Goal: Information Seeking & Learning: Find specific fact

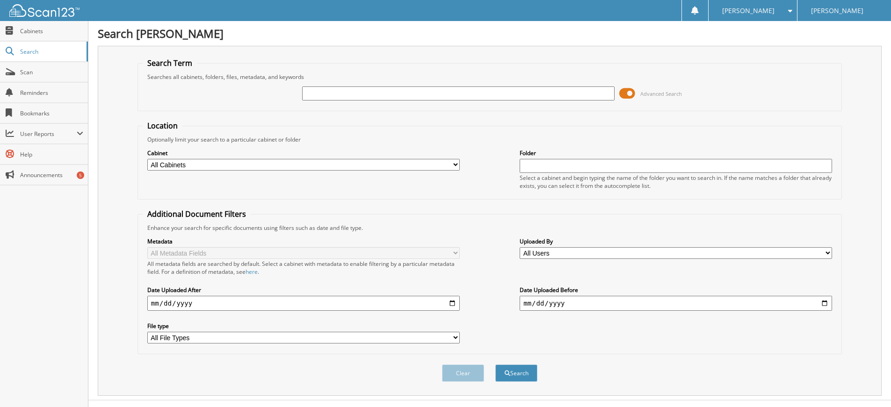
click at [344, 92] on input "text" at bounding box center [458, 94] width 313 height 14
type input "53549"
click at [512, 373] on button "Search" at bounding box center [516, 373] width 42 height 17
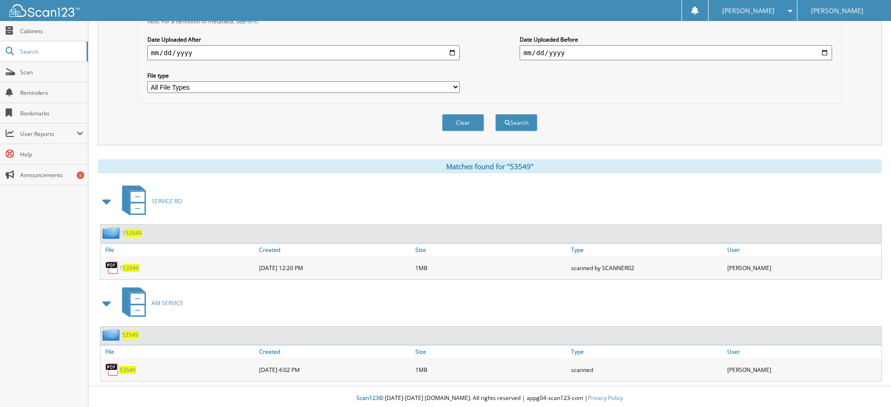
scroll to position [254, 0]
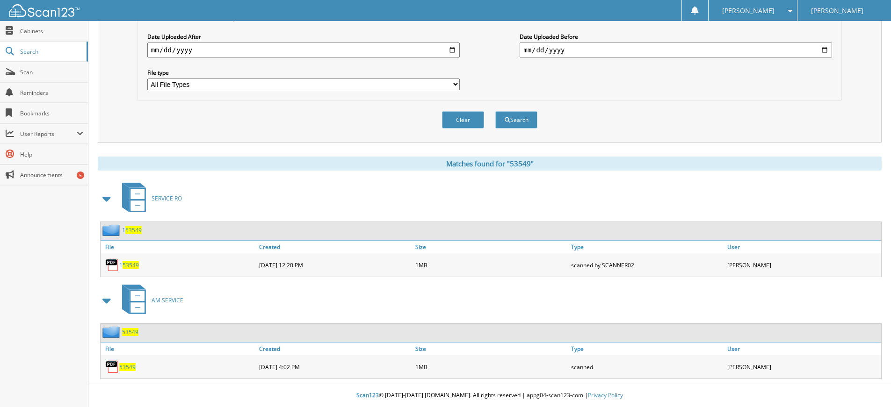
click at [124, 369] on span "53549" at bounding box center [127, 368] width 16 height 8
